Goal: Task Accomplishment & Management: Complete application form

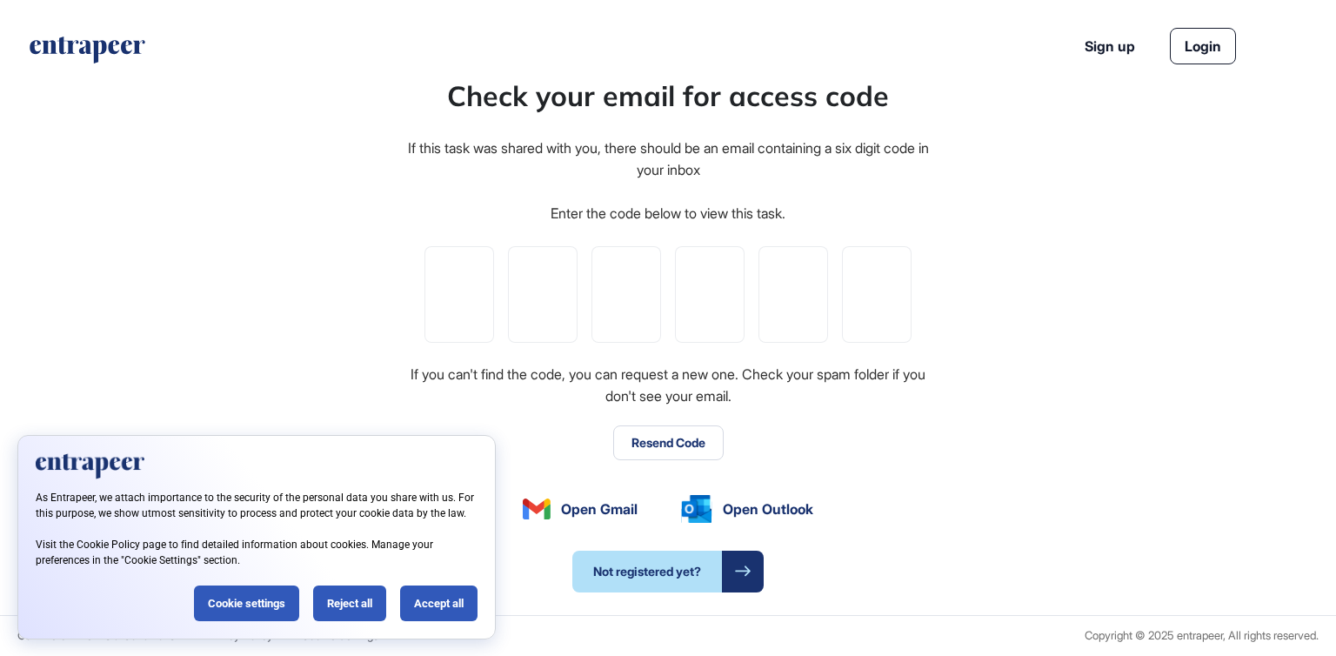
click at [1130, 286] on div "Check your email for access code If this task was shared with you, there should…" at bounding box center [668, 333] width 1336 height 563
click at [427, 260] on input "tel" at bounding box center [460, 294] width 70 height 97
type input "*"
click at [551, 276] on input "tel" at bounding box center [543, 294] width 70 height 97
type input "*"
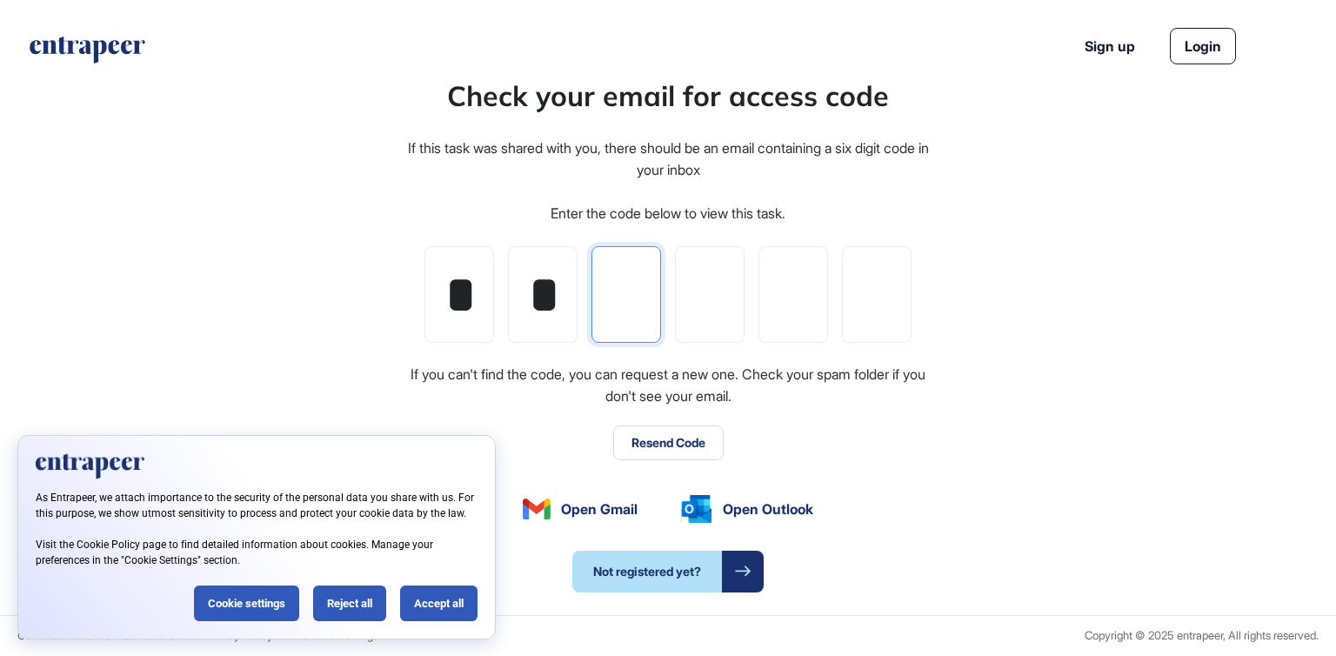
type input "*"
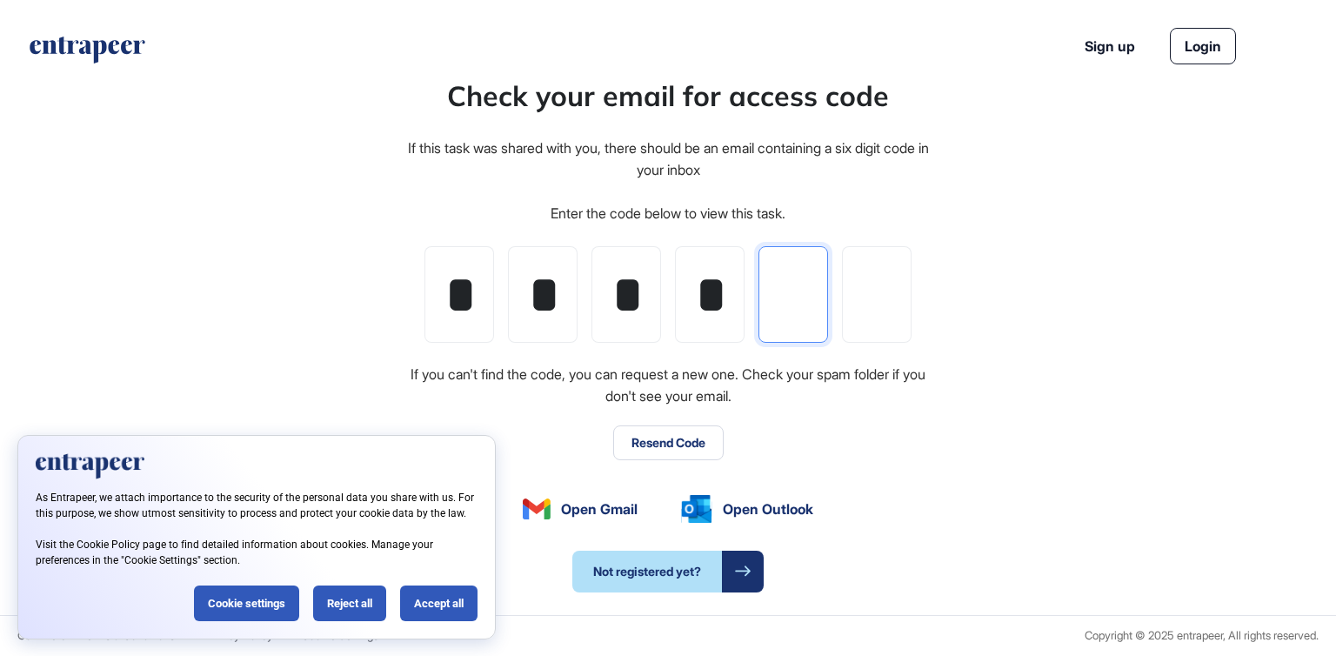
type input "*"
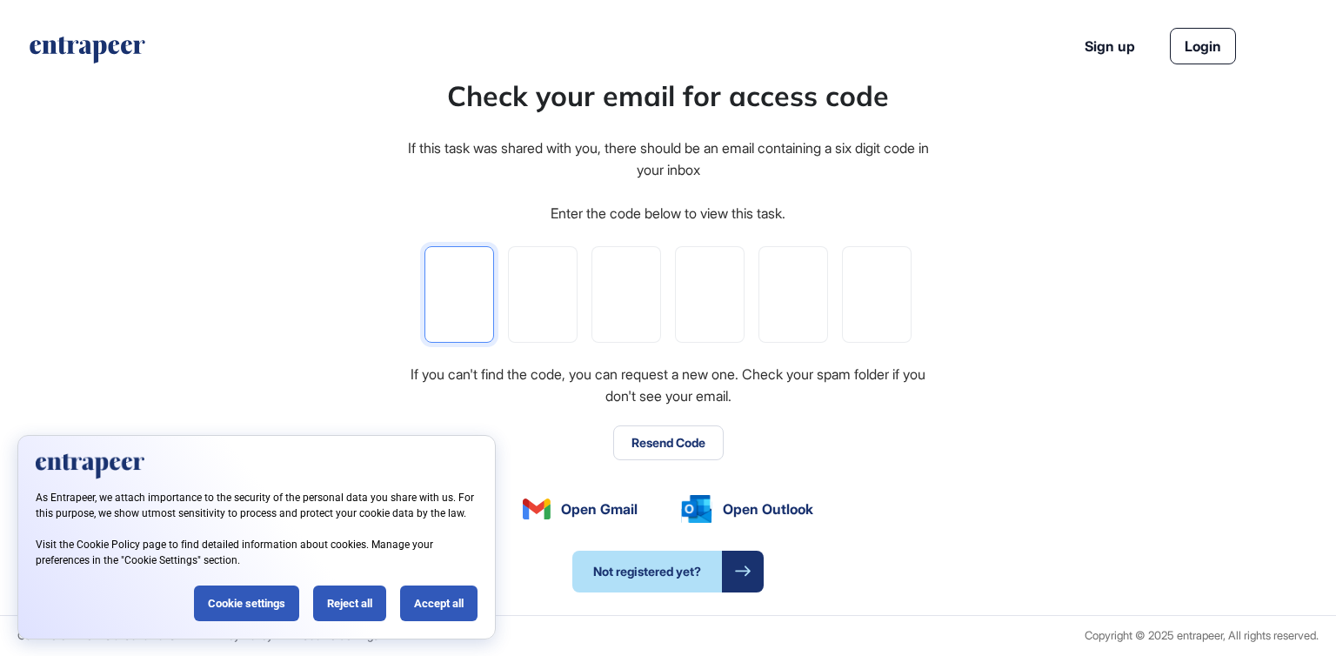
type input "*"
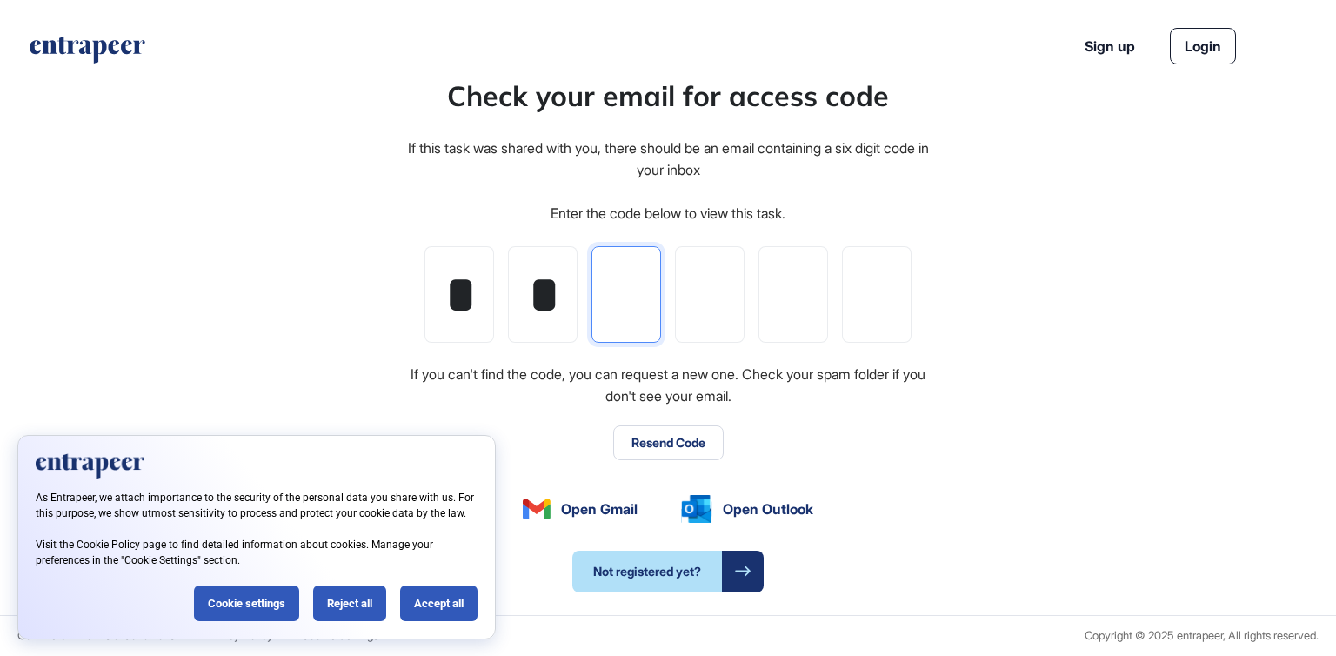
type input "*"
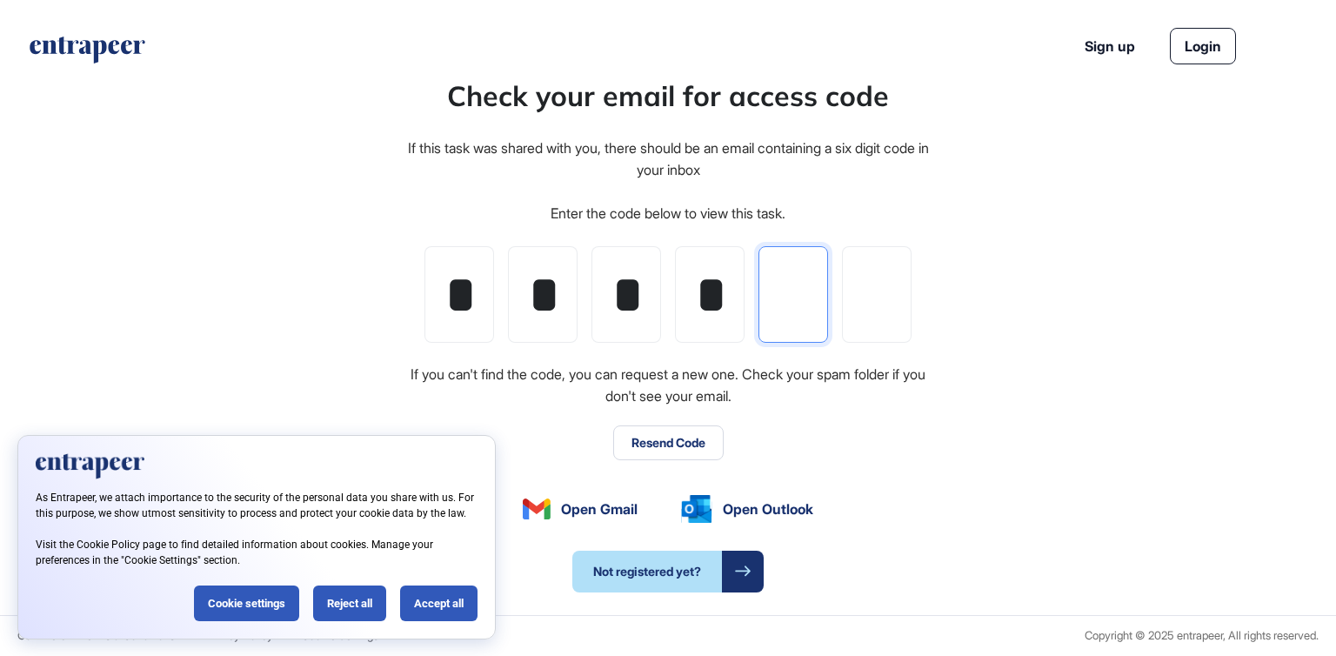
type input "*"
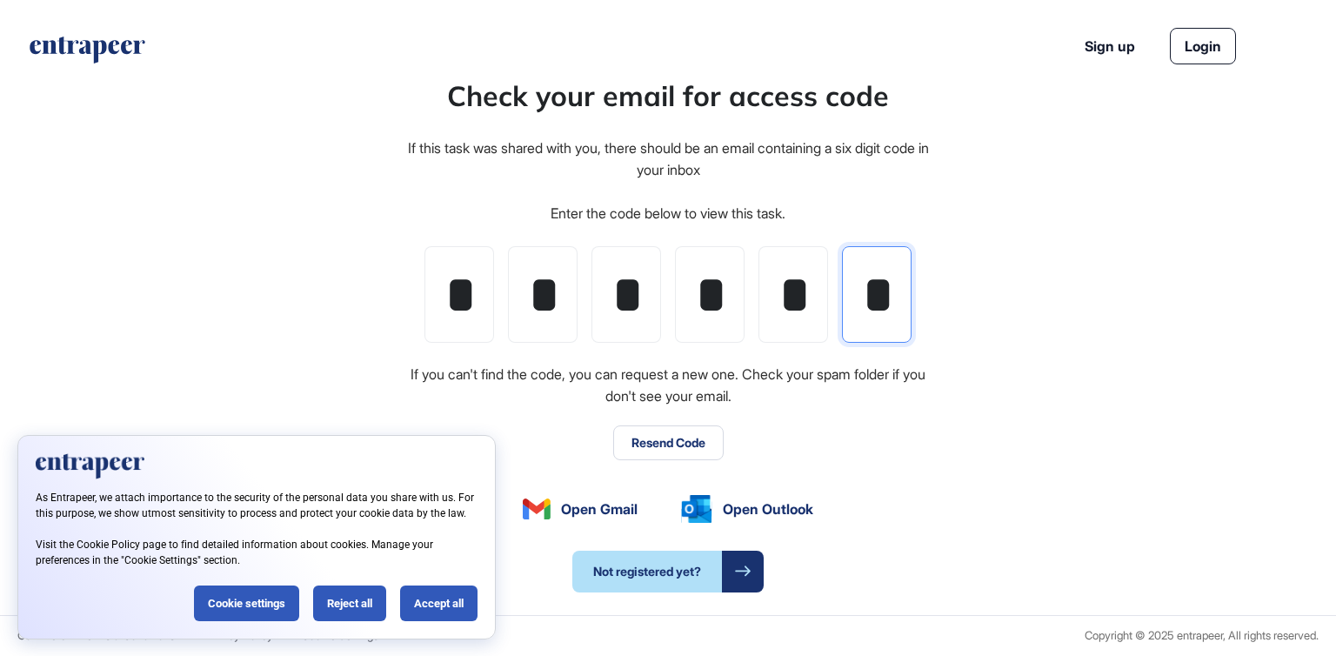
scroll to position [0, 3]
type input "*"
